Goal: Find specific page/section: Find specific page/section

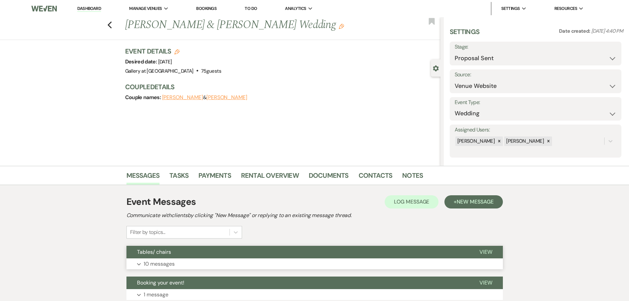
click at [210, 256] on button "Tables/ chairs" at bounding box center [297, 252] width 342 height 13
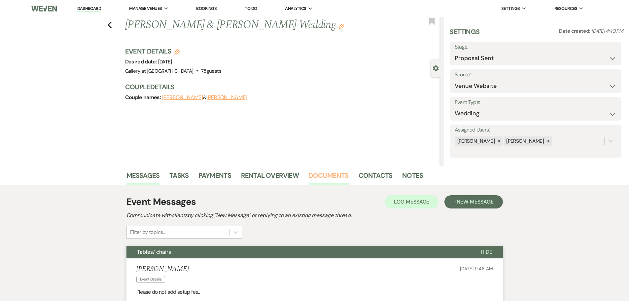
click at [338, 176] on link "Documents" at bounding box center [329, 177] width 40 height 15
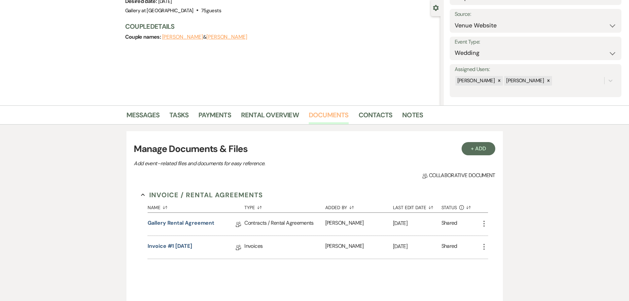
scroll to position [132, 0]
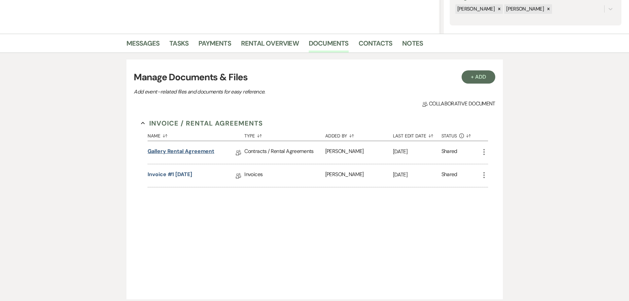
click at [193, 150] on link "Gallery Rental Agreement" at bounding box center [181, 152] width 67 height 10
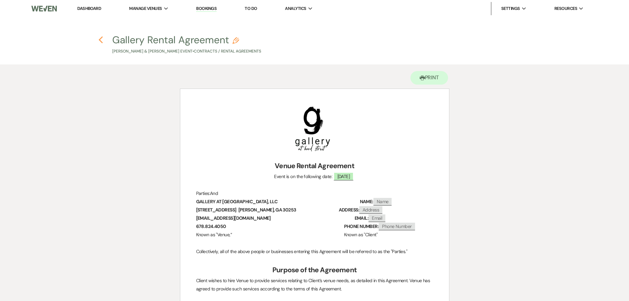
click at [101, 39] on use "button" at bounding box center [101, 39] width 4 height 7
click at [100, 43] on icon "Previous" at bounding box center [100, 40] width 5 height 8
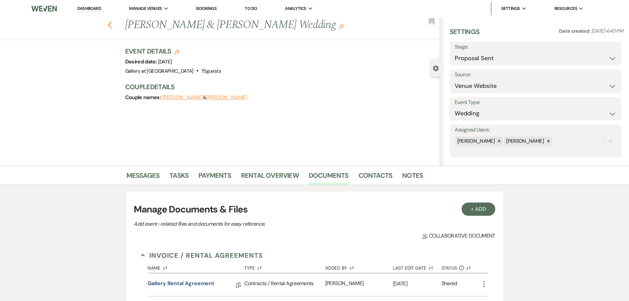
click at [112, 27] on icon "Previous" at bounding box center [109, 25] width 5 height 8
